Goal: Answer question/provide support: Share knowledge or assist other users

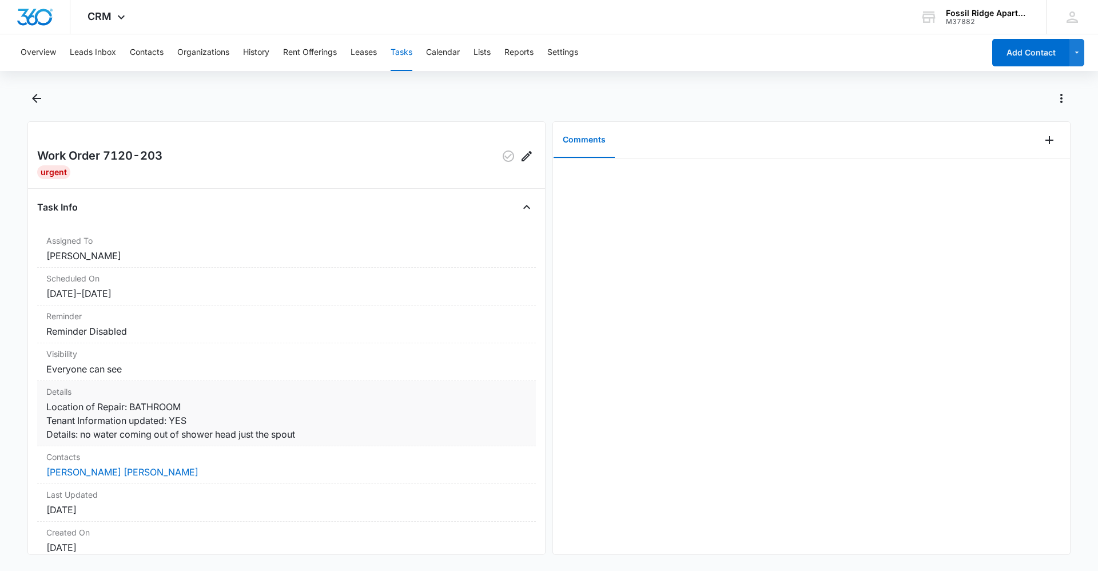
scroll to position [98, 0]
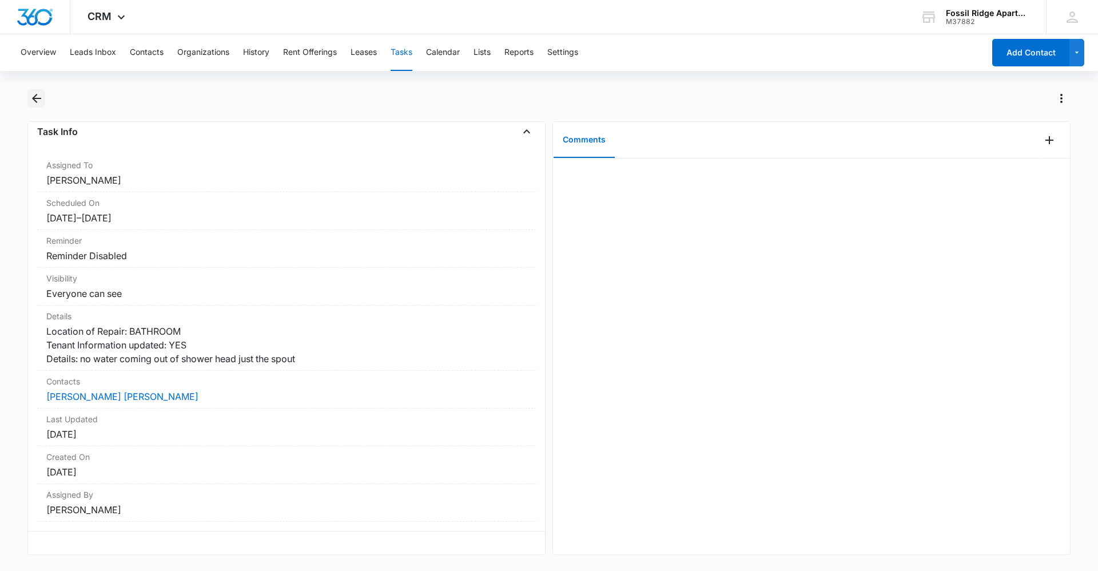
click at [38, 104] on icon "Back" at bounding box center [37, 98] width 14 height 14
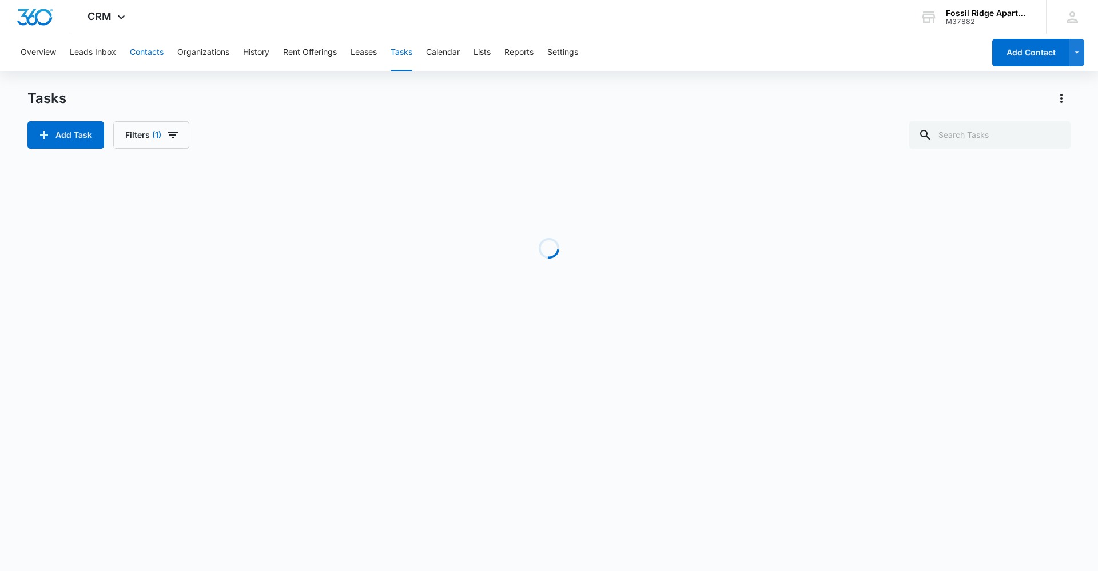
click at [156, 54] on button "Contacts" at bounding box center [147, 52] width 34 height 37
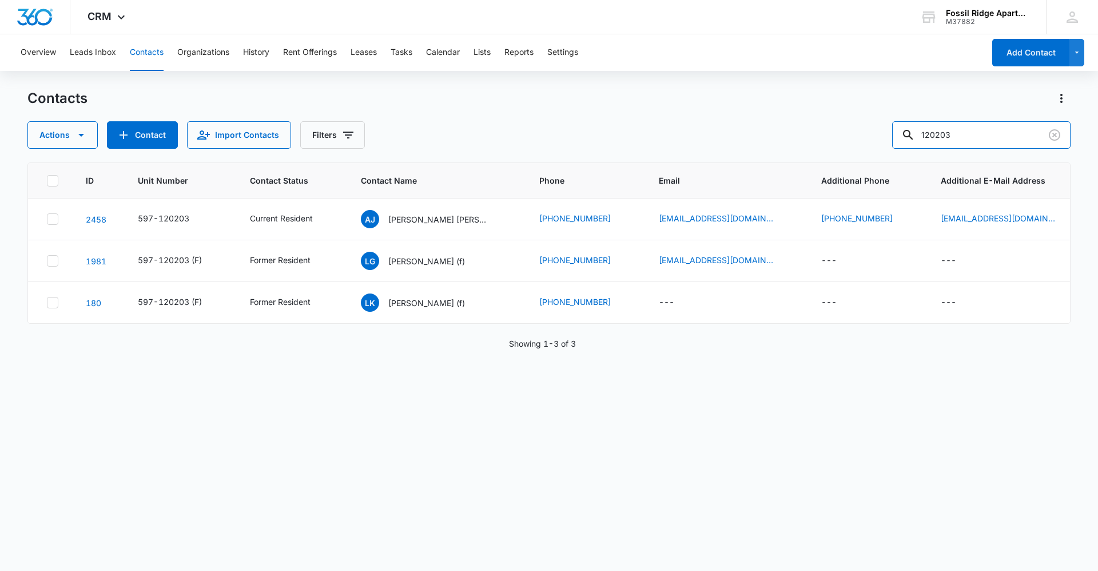
drag, startPoint x: 954, startPoint y: 133, endPoint x: 874, endPoint y: 147, distance: 81.3
click at [874, 147] on div "Actions Contact Import Contacts Filters 120203" at bounding box center [548, 134] width 1043 height 27
type input "3"
click at [968, 136] on input "text" at bounding box center [989, 134] width 161 height 27
click at [425, 215] on p "[PERSON_NAME] [PERSON_NAME]" at bounding box center [439, 219] width 103 height 12
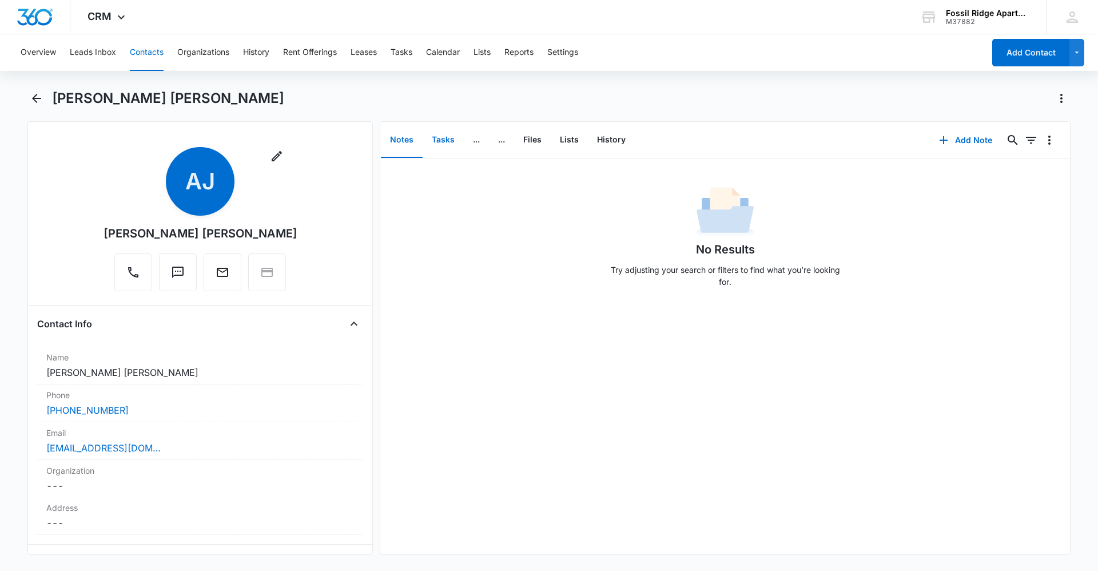
click at [437, 139] on button "Tasks" at bounding box center [442, 139] width 41 height 35
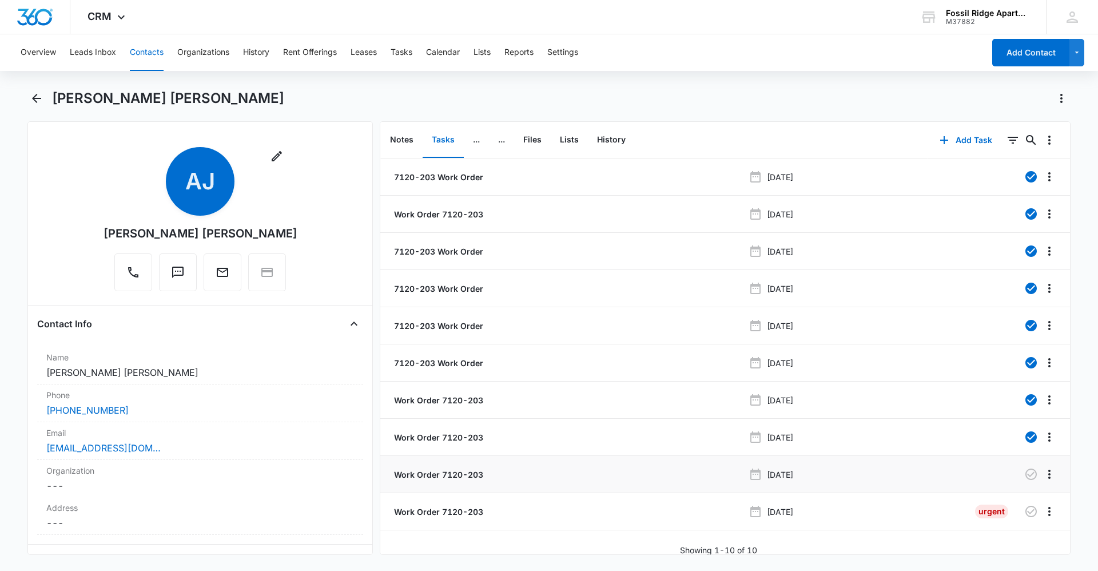
click at [457, 472] on p "Work Order 7120-203" at bounding box center [437, 474] width 91 height 12
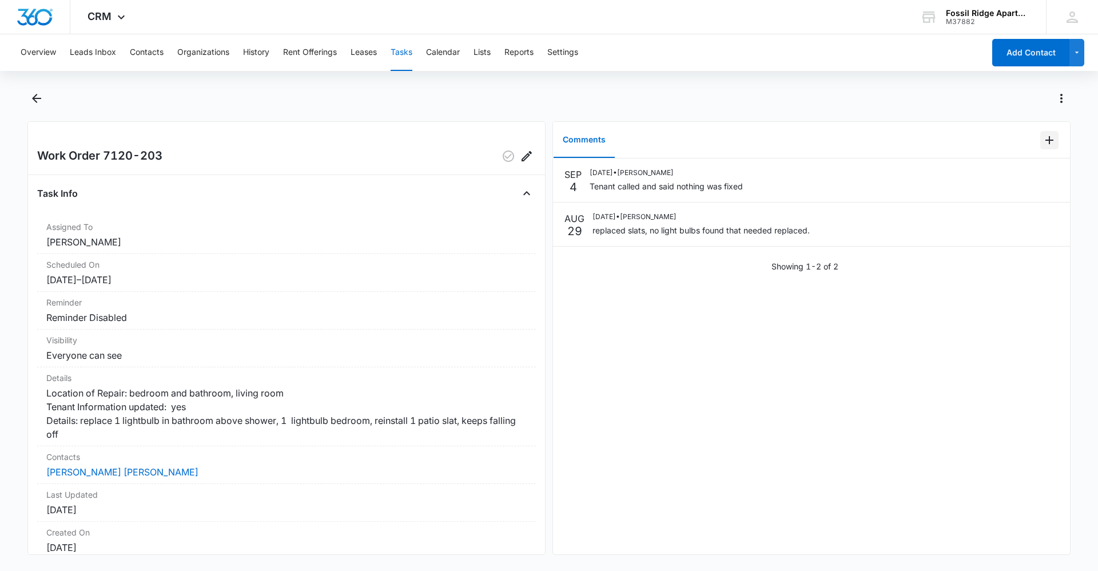
click at [1042, 145] on icon "Add Comment" at bounding box center [1049, 140] width 14 height 14
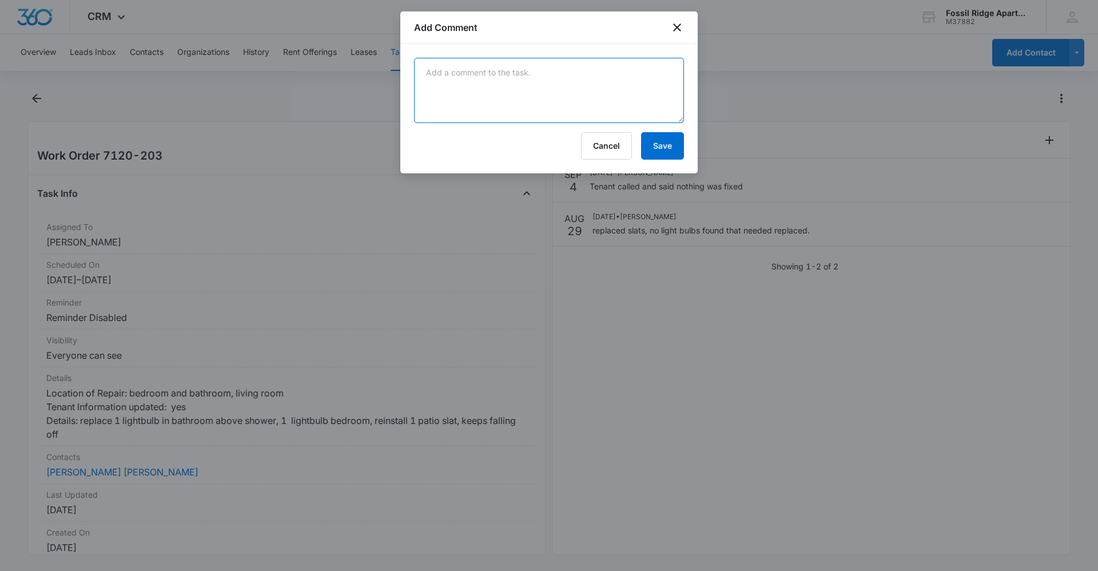
click at [557, 84] on textarea at bounding box center [549, 90] width 270 height 65
type textarea "[PERSON_NAME] went back in to replace the slat and change out light bulbs"
click at [673, 150] on button "Save" at bounding box center [662, 145] width 43 height 27
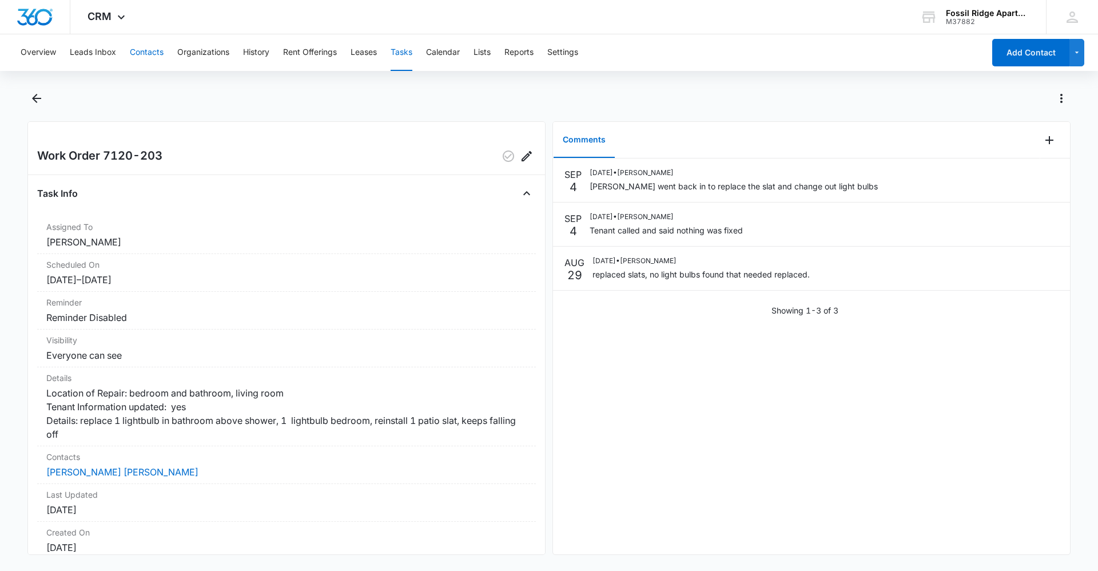
click at [143, 52] on button "Contacts" at bounding box center [147, 52] width 34 height 37
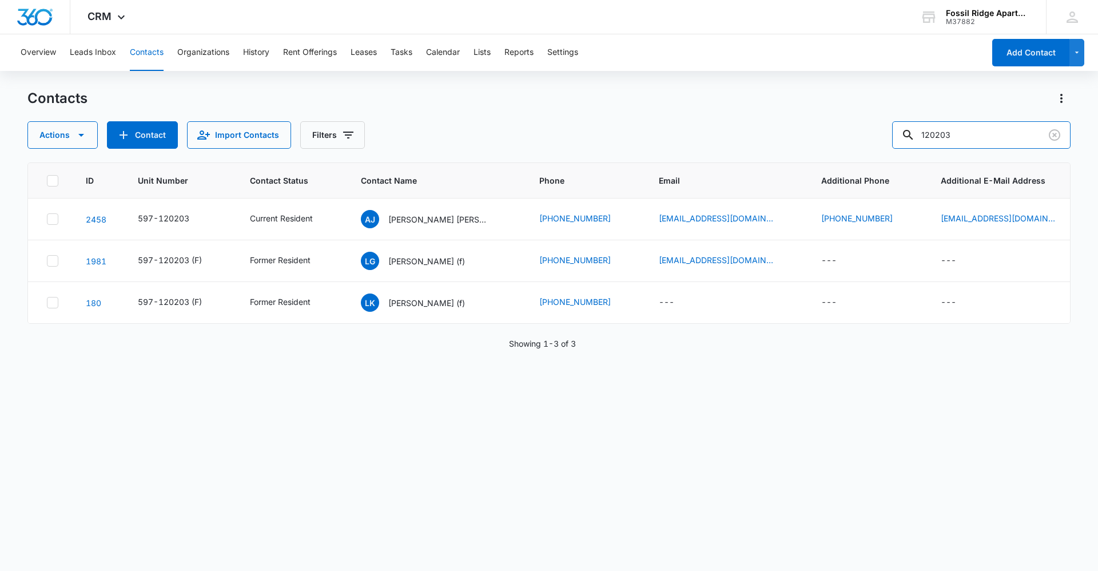
drag, startPoint x: 968, startPoint y: 129, endPoint x: 838, endPoint y: 121, distance: 130.6
click at [838, 121] on div "Contacts Actions Contact Import Contacts Filters 120203" at bounding box center [548, 118] width 1043 height 59
type input "703101"
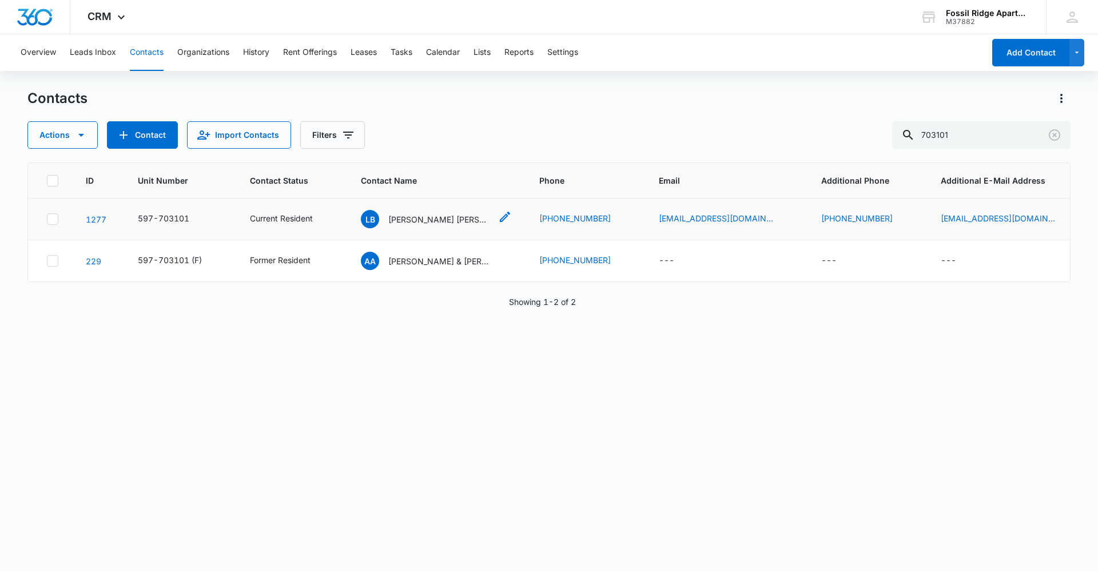
click at [408, 220] on p "[PERSON_NAME] [PERSON_NAME] [PERSON_NAME]" at bounding box center [439, 219] width 103 height 12
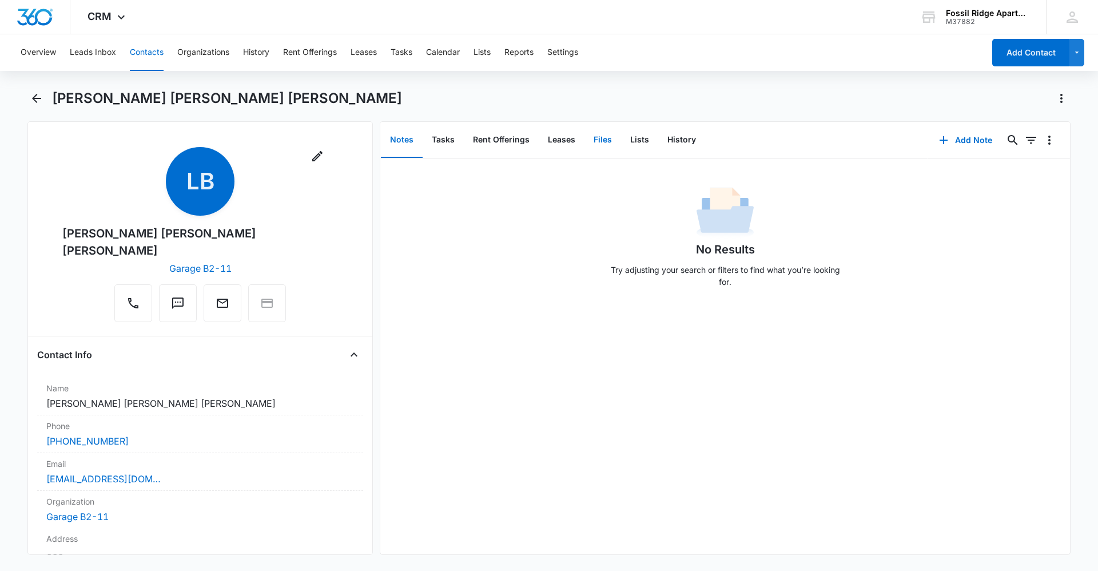
click at [608, 137] on button "Files" at bounding box center [602, 139] width 37 height 35
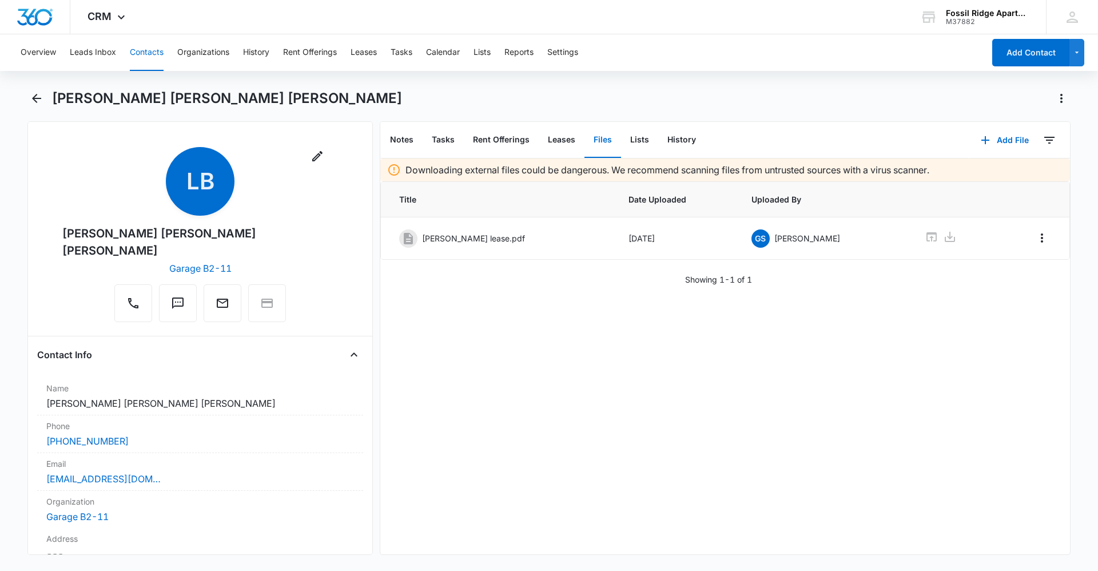
click at [147, 54] on button "Contacts" at bounding box center [147, 52] width 34 height 37
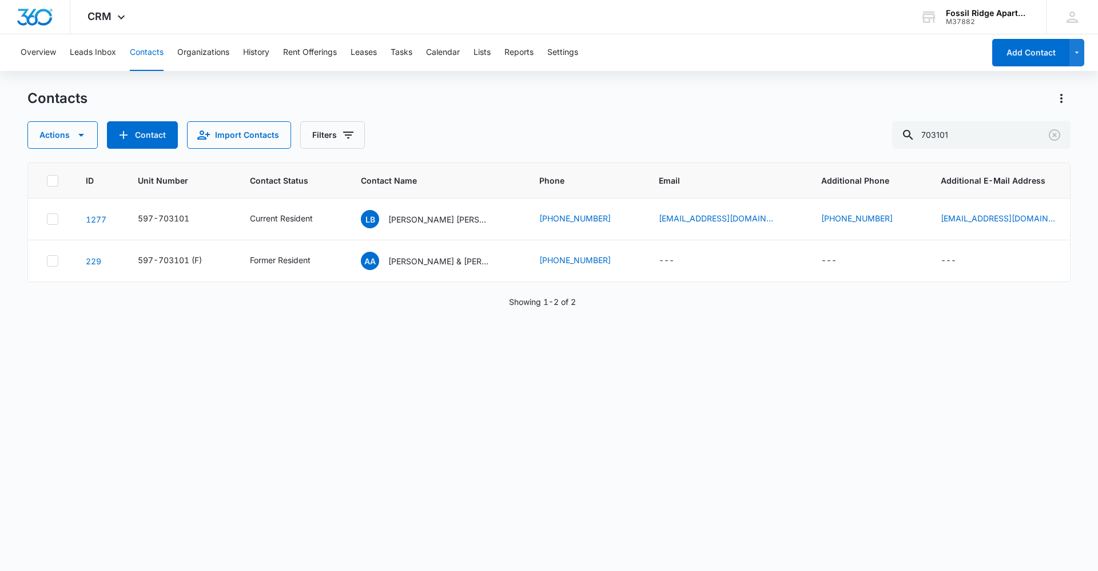
click at [150, 50] on button "Contacts" at bounding box center [147, 52] width 34 height 37
click at [149, 59] on button "Contacts" at bounding box center [147, 52] width 34 height 37
drag, startPoint x: 974, startPoint y: 133, endPoint x: 794, endPoint y: 138, distance: 180.7
click at [794, 138] on div "Actions Contact Import Contacts Filters 703101" at bounding box center [548, 134] width 1043 height 27
type input "120203"
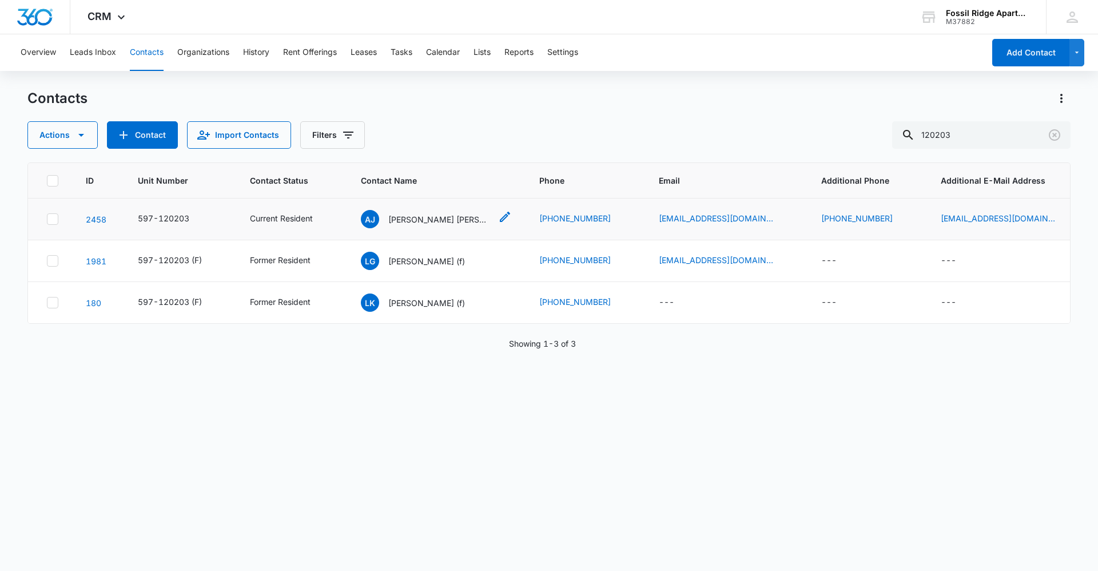
click at [412, 227] on div "AJ [PERSON_NAME] [PERSON_NAME]" at bounding box center [426, 219] width 130 height 18
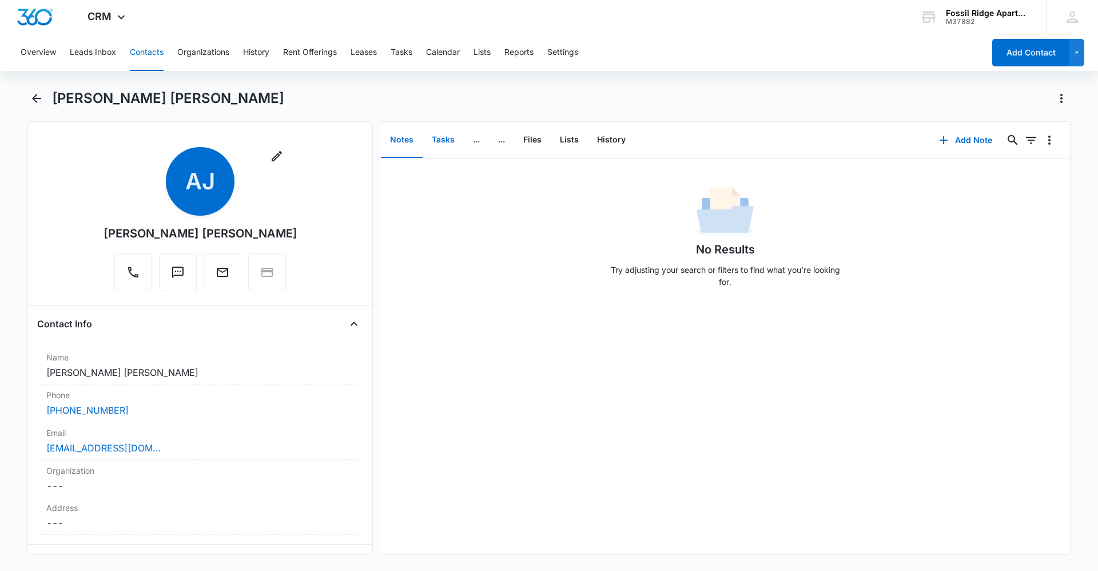
click at [443, 146] on button "Tasks" at bounding box center [442, 139] width 41 height 35
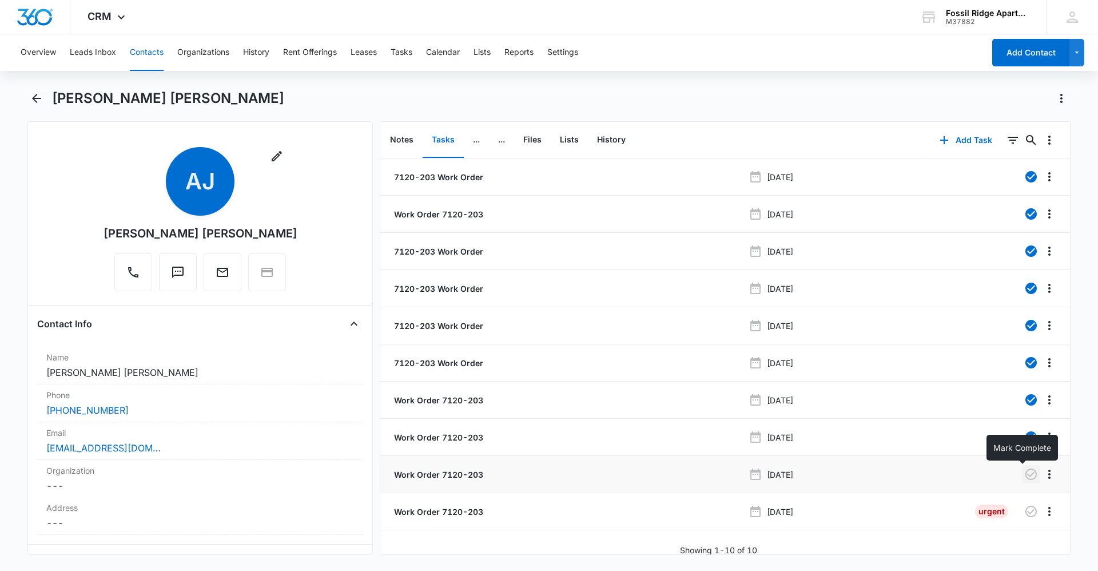
click at [1024, 473] on icon "button" at bounding box center [1031, 474] width 14 height 14
click at [1024, 513] on icon "button" at bounding box center [1031, 511] width 14 height 14
click at [441, 511] on p "Work Order 7120-203" at bounding box center [437, 511] width 91 height 12
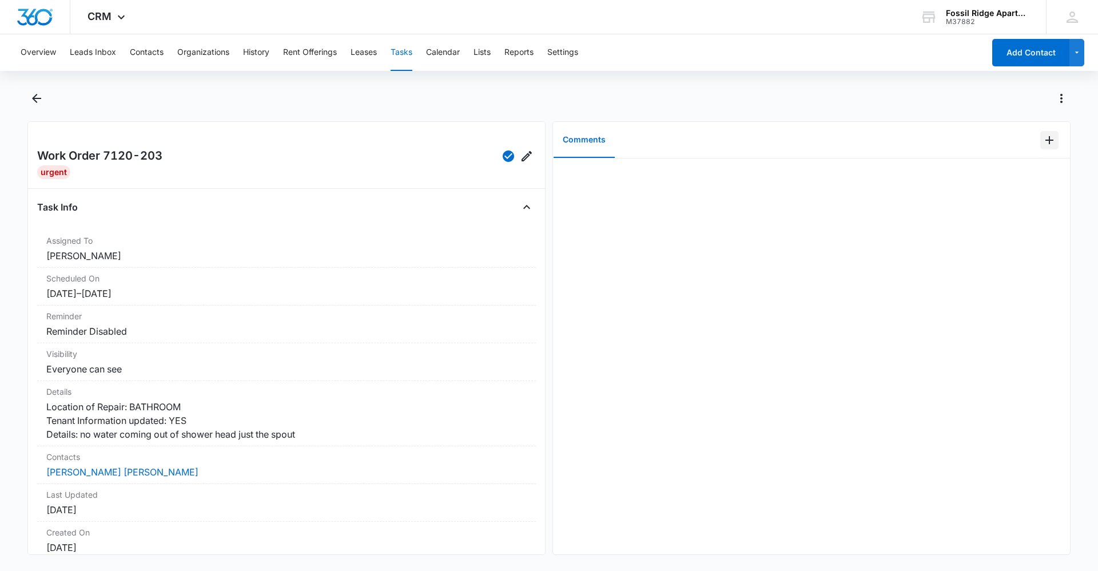
click at [1045, 140] on icon "Add Comment" at bounding box center [1049, 140] width 8 height 8
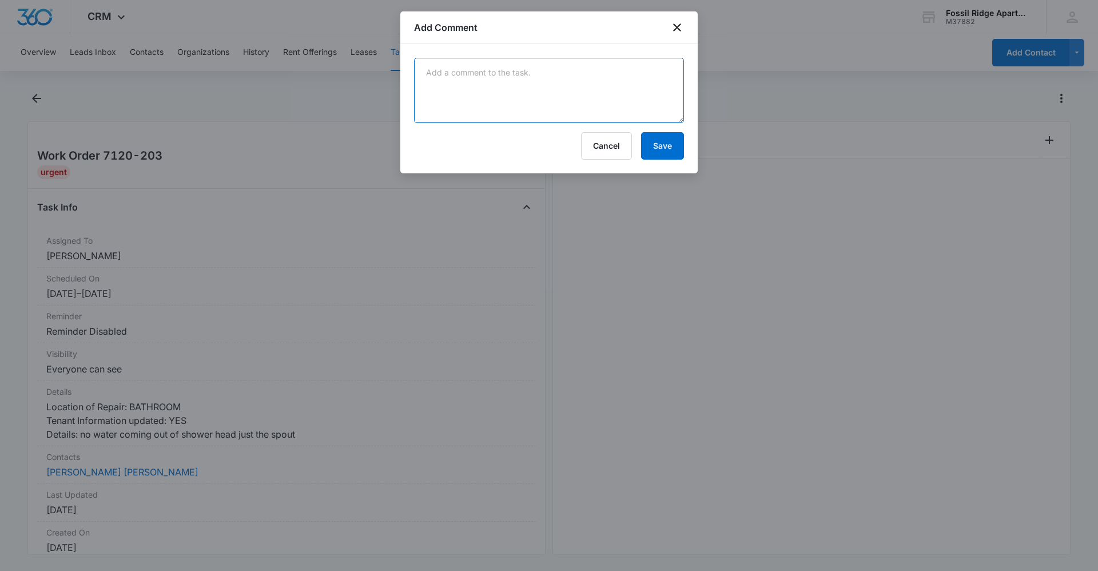
click at [545, 83] on textarea at bounding box center [549, 90] width 270 height 65
type textarea "t"
type textarea "l"
type textarea "[PERSON_NAME] changed the tub diverter and shower head is now working"
click at [661, 141] on button "Save" at bounding box center [662, 145] width 43 height 27
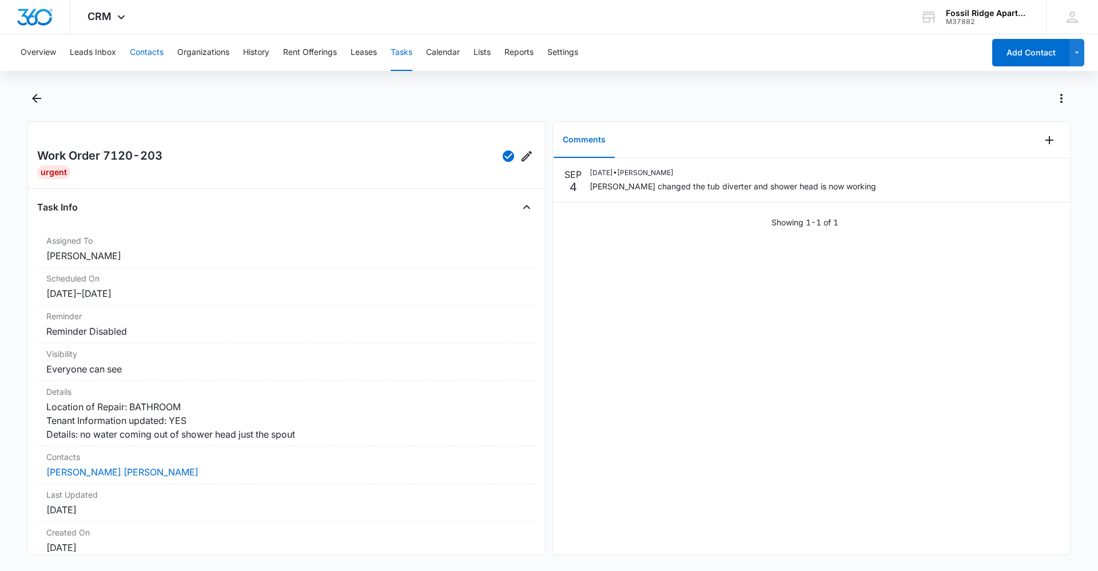
click at [142, 48] on button "Contacts" at bounding box center [147, 52] width 34 height 37
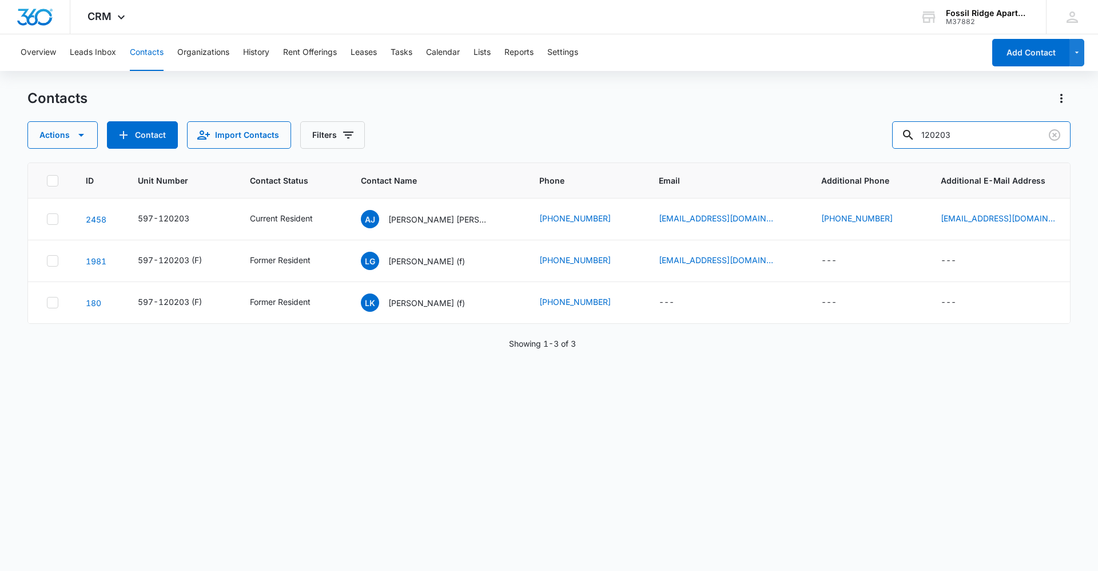
drag, startPoint x: 826, startPoint y: 133, endPoint x: 682, endPoint y: 120, distance: 144.6
click at [682, 120] on div "Contacts Actions Contact Import Contacts Filters 120203" at bounding box center [548, 118] width 1043 height 59
type input "971201"
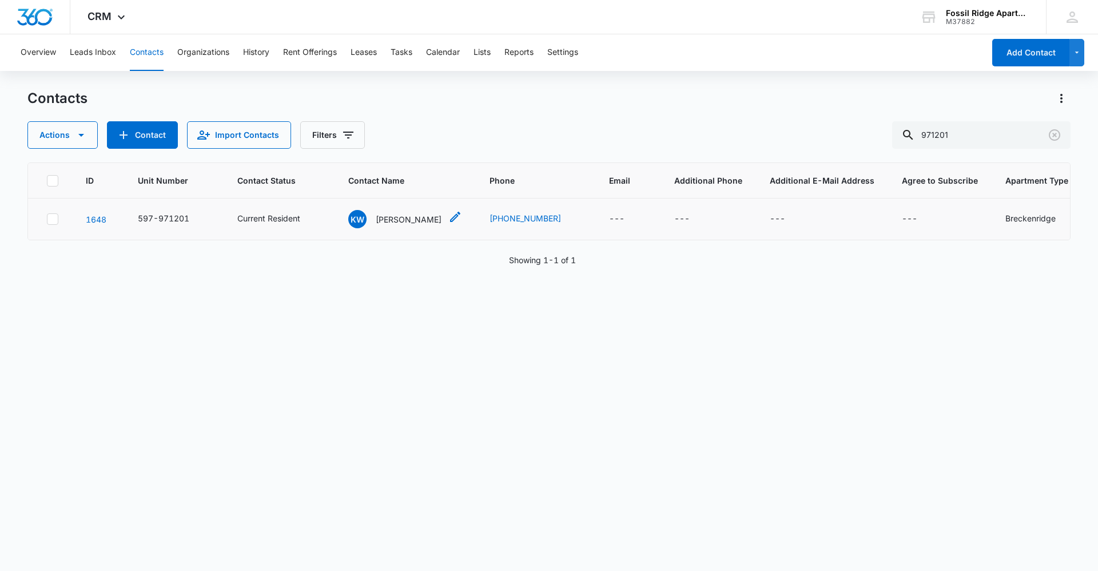
click at [381, 224] on p "[PERSON_NAME]" at bounding box center [409, 219] width 66 height 12
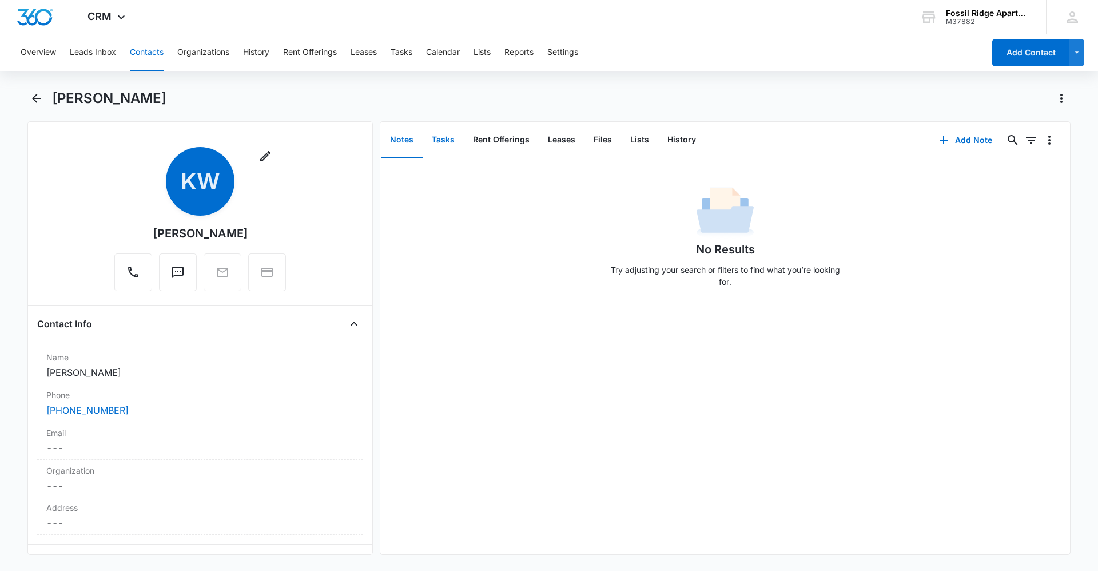
click at [457, 147] on button "Tasks" at bounding box center [442, 139] width 41 height 35
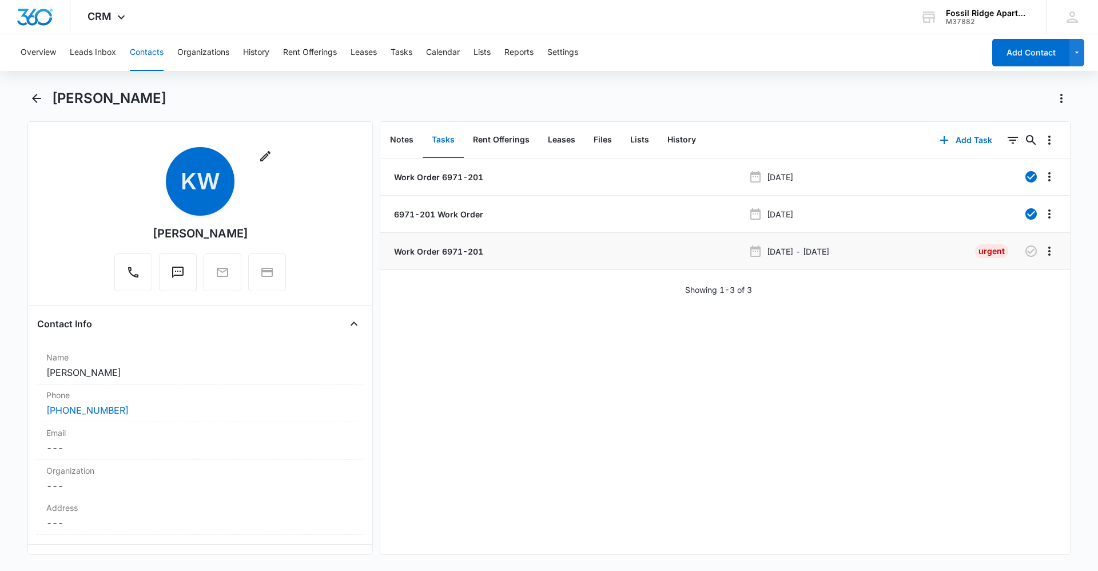
click at [471, 249] on p "Work Order 6971-201" at bounding box center [437, 251] width 91 height 12
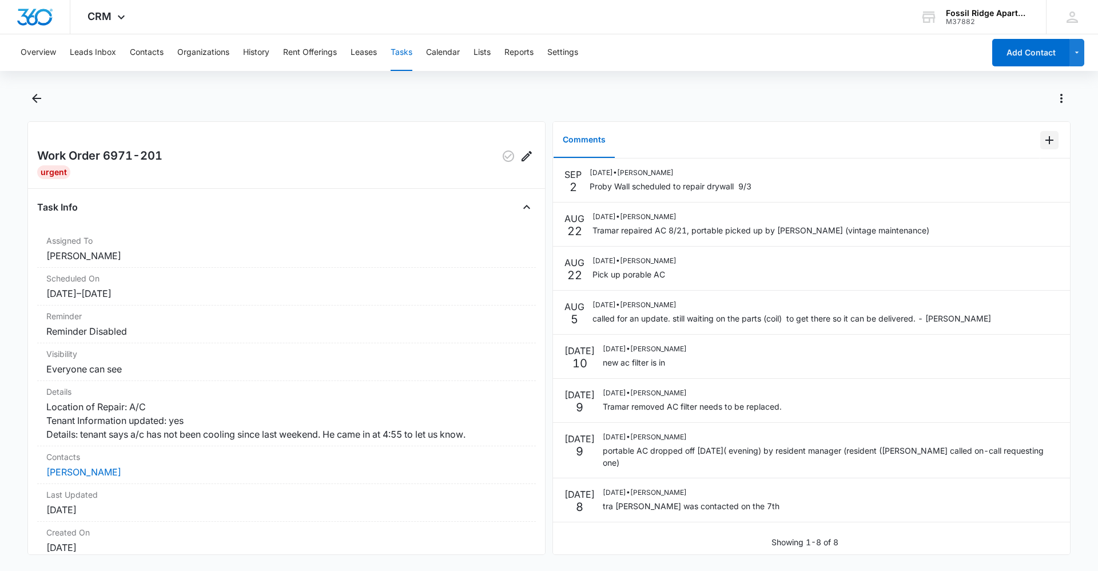
click at [1042, 138] on icon "Add Comment" at bounding box center [1049, 140] width 14 height 14
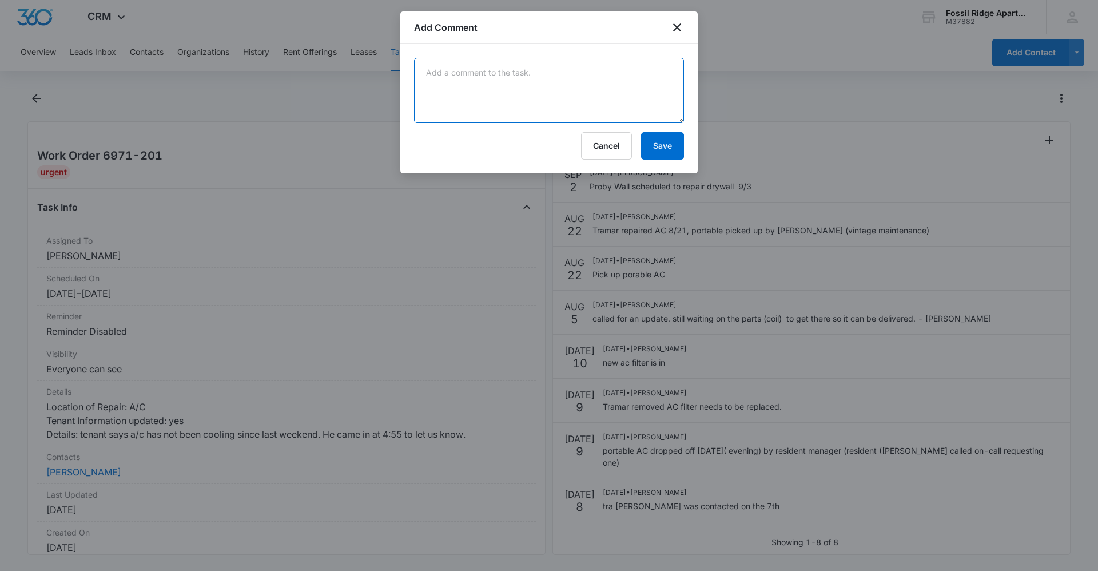
click at [445, 75] on textarea at bounding box center [549, 90] width 270 height 65
type textarea "proby wall completed drywall"
click at [664, 146] on button "Save" at bounding box center [662, 145] width 43 height 27
